Goal: Task Accomplishment & Management: Manage account settings

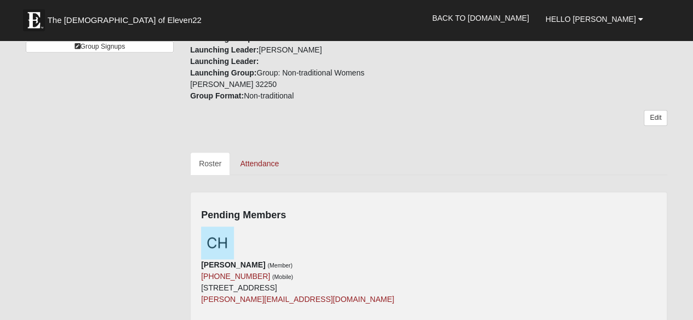
scroll to position [384, 0]
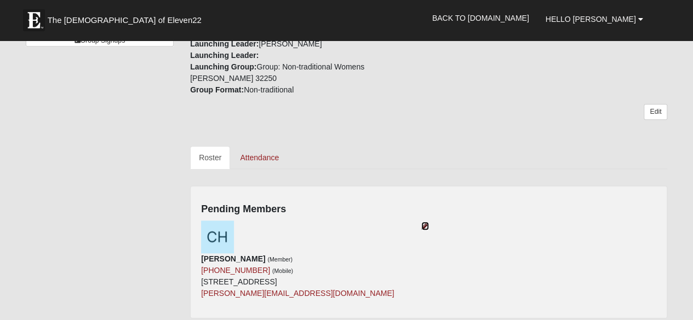
click at [423, 222] on icon at bounding box center [425, 226] width 8 height 8
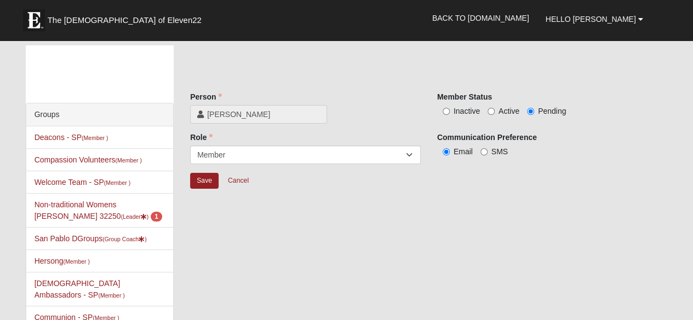
click at [493, 107] on label "Active" at bounding box center [503, 111] width 32 height 11
click at [493, 108] on input "Active" at bounding box center [490, 111] width 7 height 7
radio input "true"
click at [206, 179] on input "Save" at bounding box center [204, 181] width 28 height 16
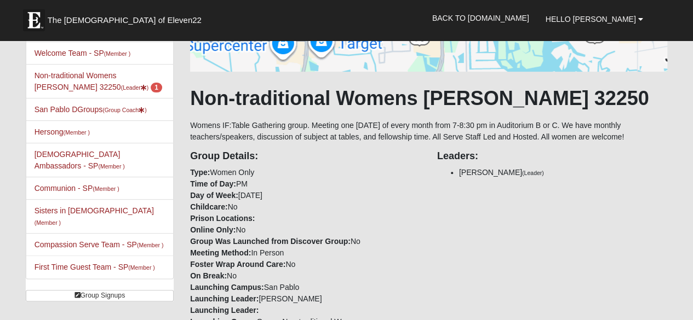
scroll to position [129, 0]
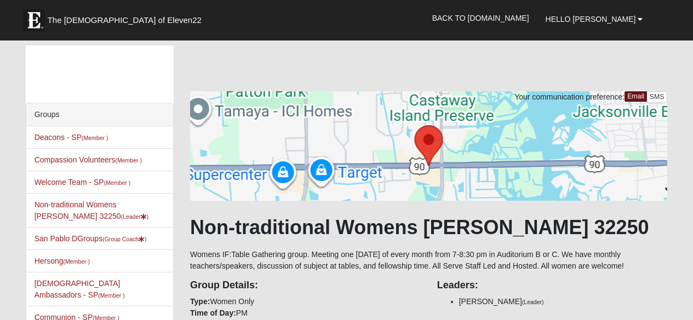
scroll to position [129, 0]
